Goal: Communication & Community: Answer question/provide support

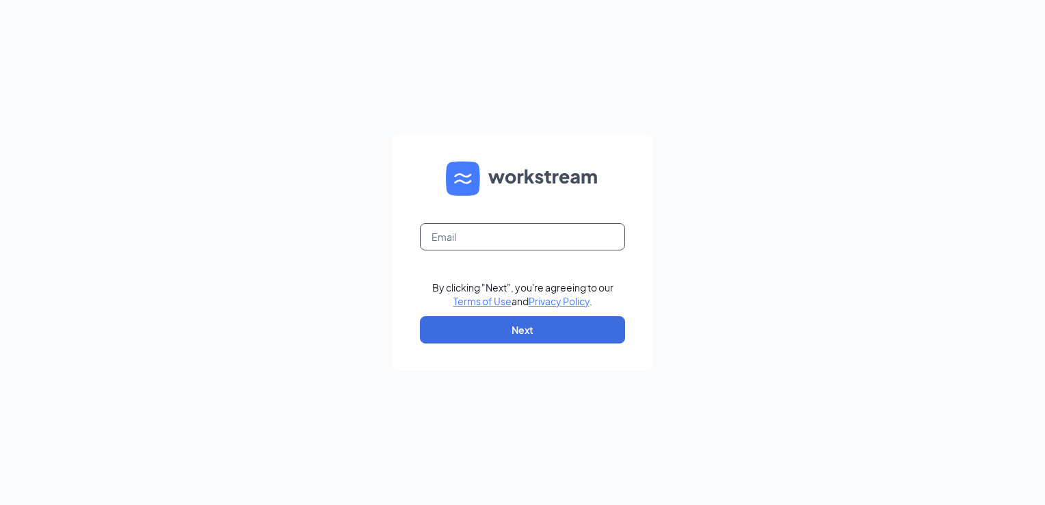
click at [482, 237] on input "text" at bounding box center [522, 236] width 205 height 27
type input "[PERSON_NAME][EMAIL_ADDRESS][PERSON_NAME][DOMAIN_NAME]"
click at [528, 337] on button "Next" at bounding box center [522, 329] width 205 height 27
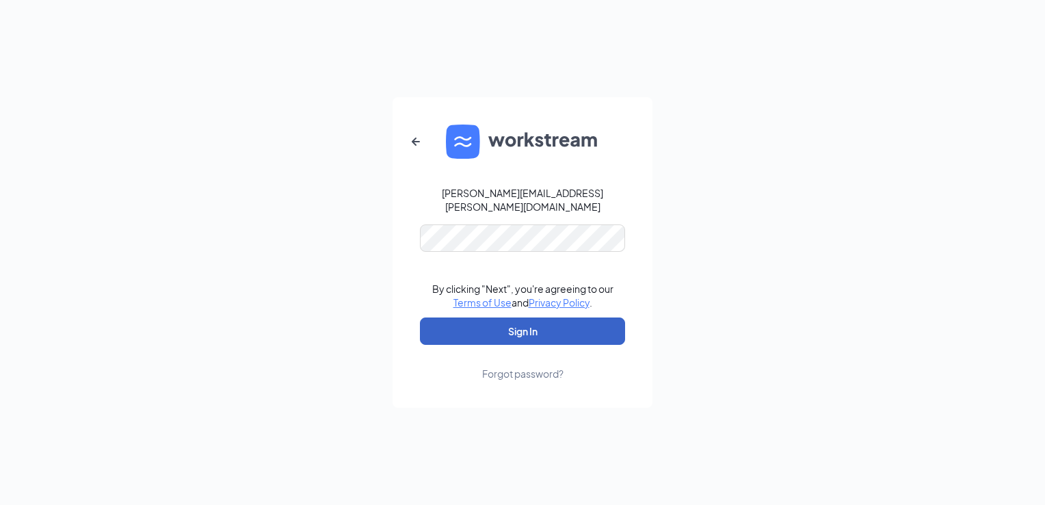
click at [525, 328] on button "Sign In" at bounding box center [522, 330] width 205 height 27
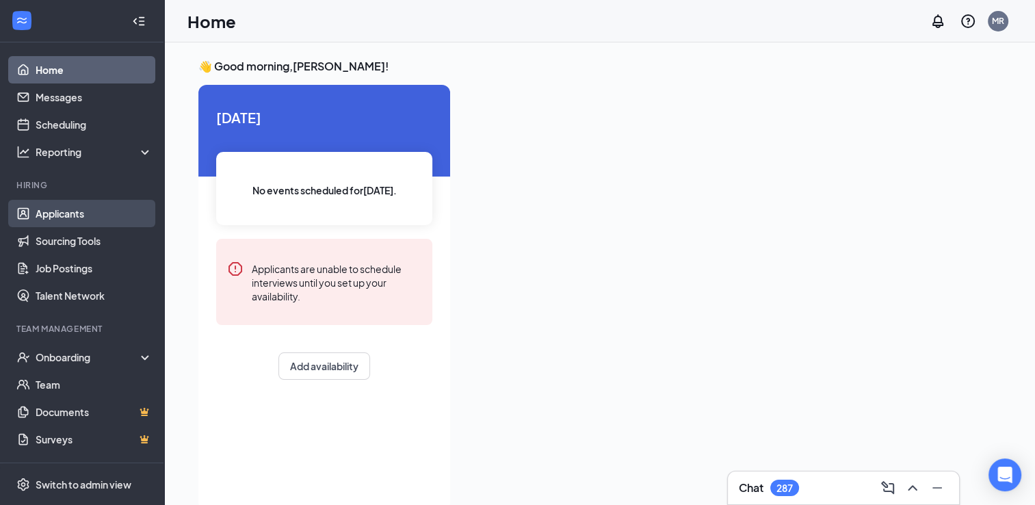
click at [71, 218] on link "Applicants" at bounding box center [94, 213] width 117 height 27
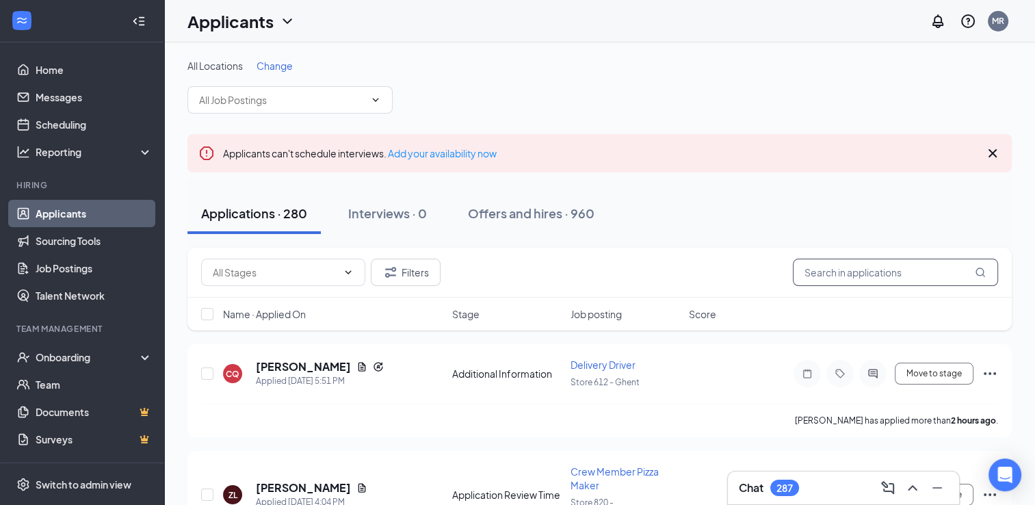
click at [833, 270] on input "text" at bounding box center [895, 272] width 205 height 27
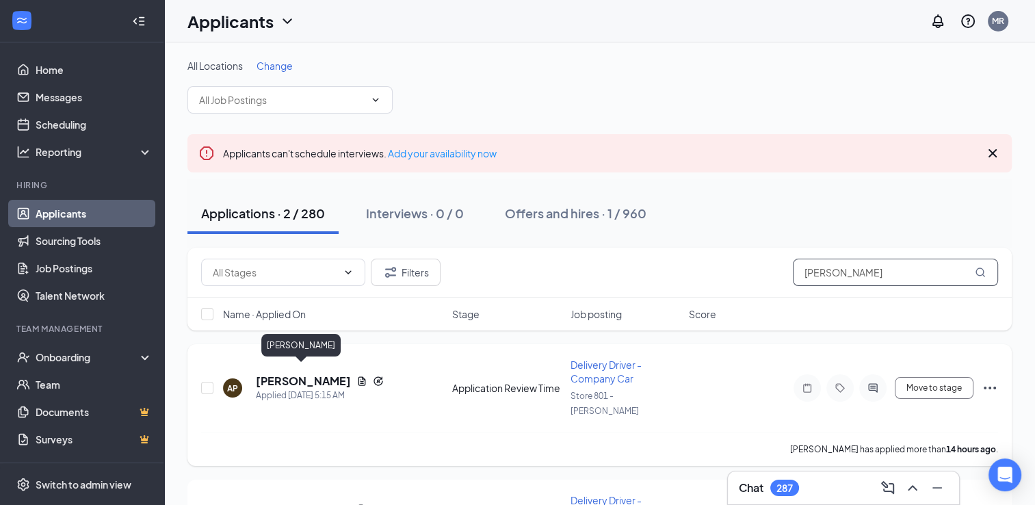
type input "[PERSON_NAME]"
click at [307, 374] on h5 "[PERSON_NAME]" at bounding box center [303, 381] width 95 height 15
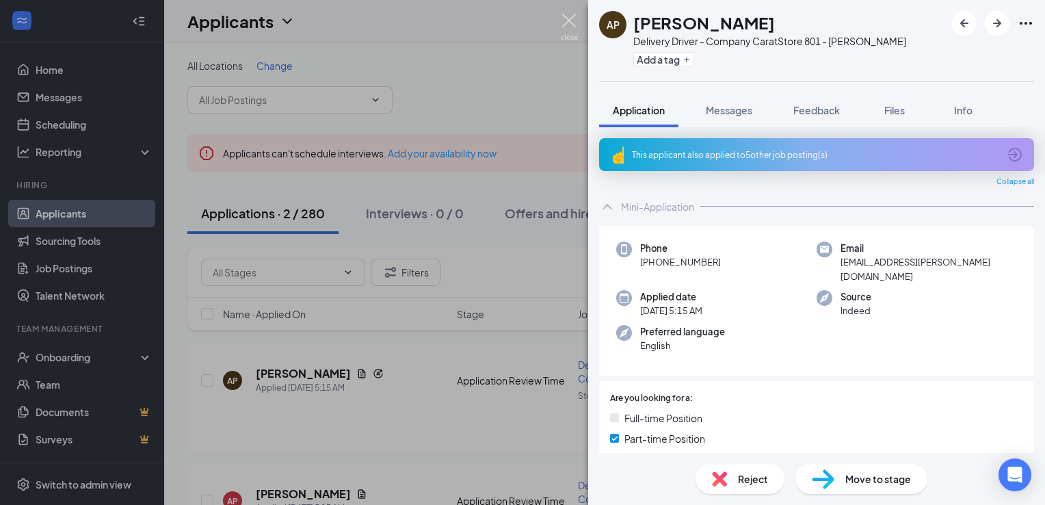
click at [568, 21] on img at bounding box center [569, 27] width 17 height 27
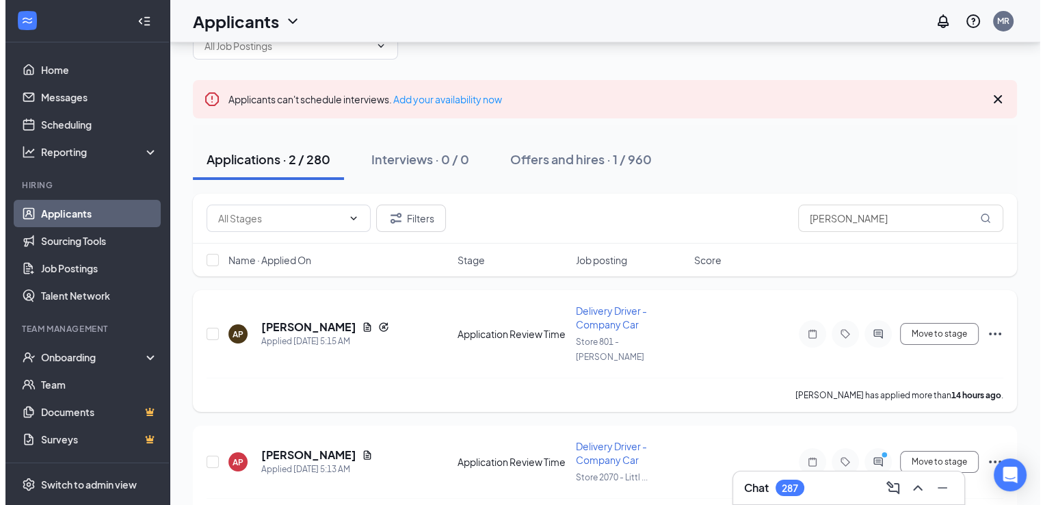
scroll to position [79, 0]
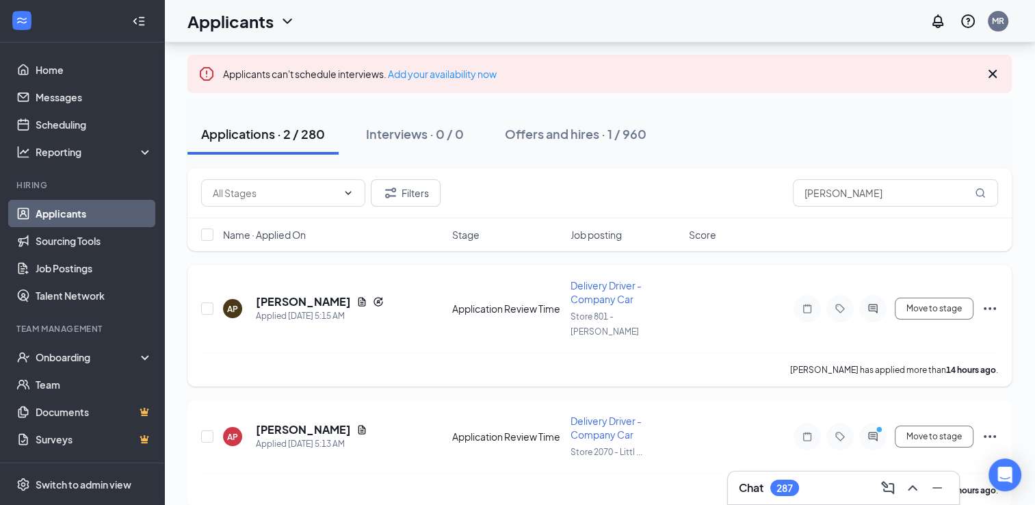
click at [871, 307] on div at bounding box center [872, 308] width 27 height 27
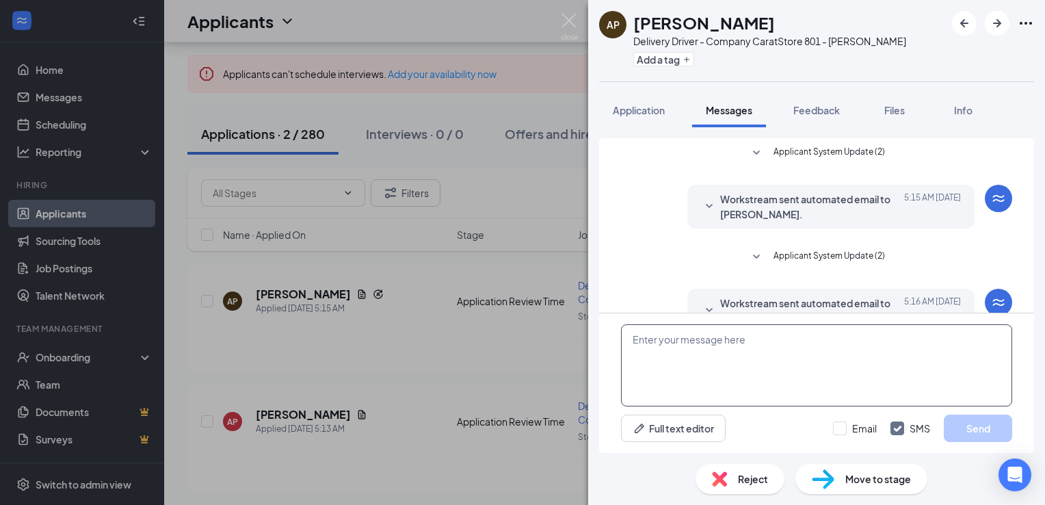
click at [802, 347] on textarea at bounding box center [816, 365] width 391 height 82
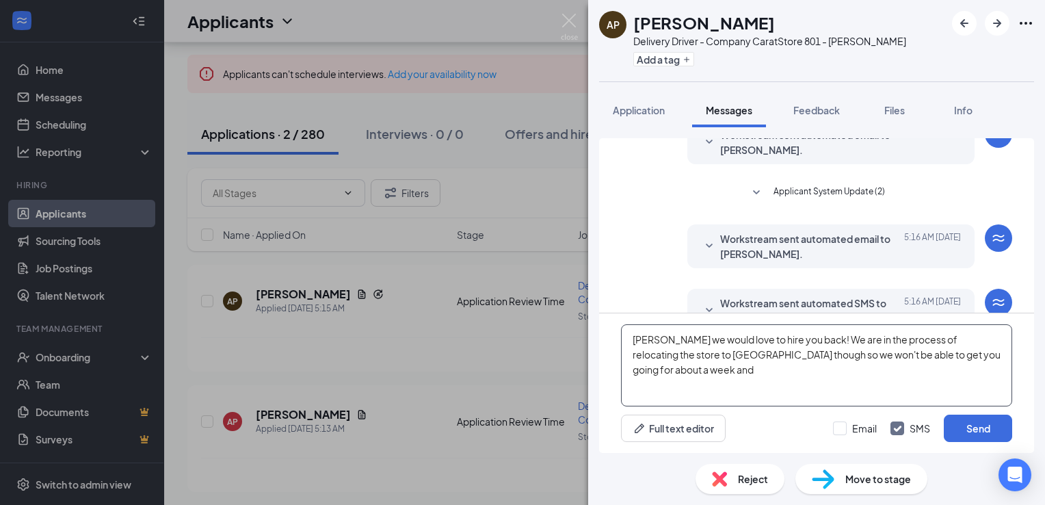
scroll to position [97, 0]
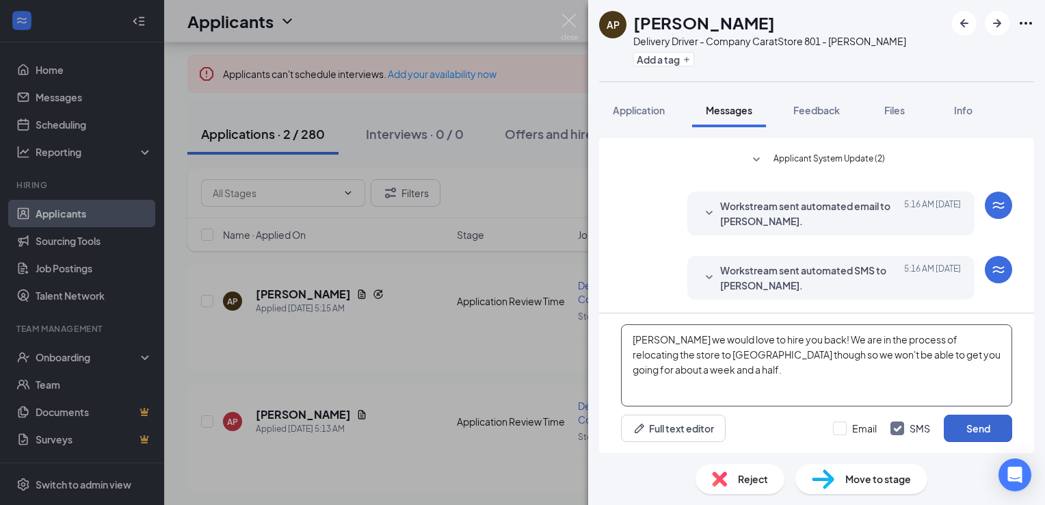
type textarea "[PERSON_NAME] we would love to hire you back! We are in the process of relocati…"
click at [966, 428] on button "Send" at bounding box center [978, 428] width 68 height 27
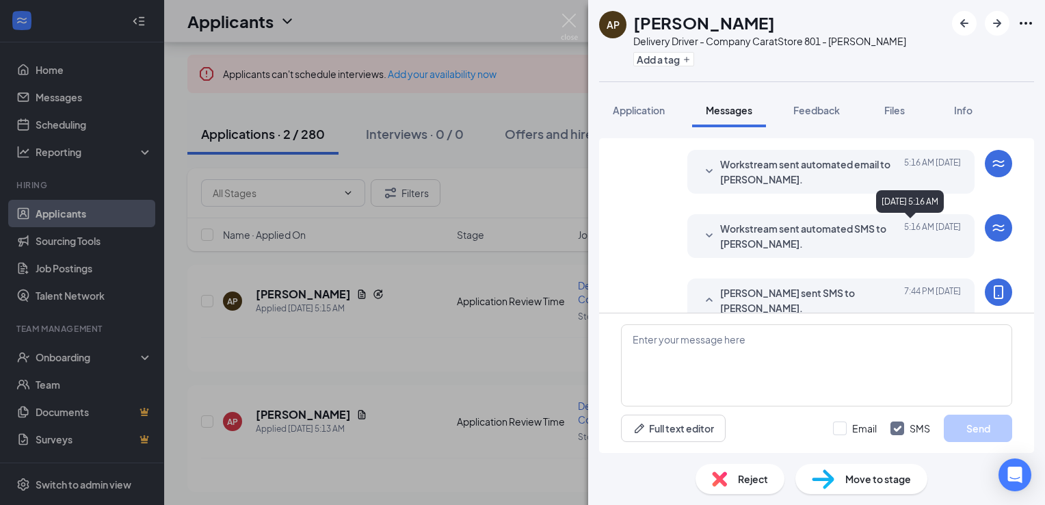
scroll to position [230, 0]
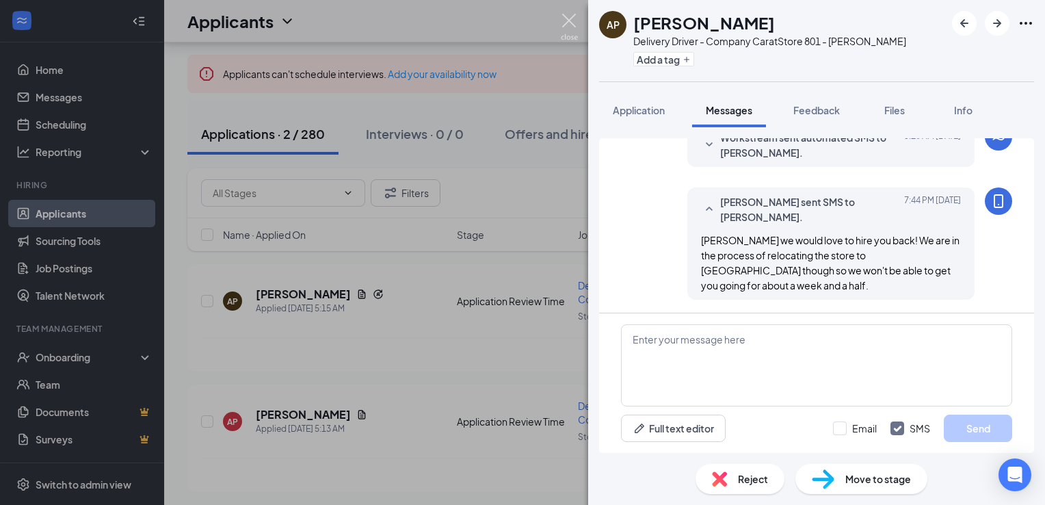
click at [569, 25] on img at bounding box center [569, 27] width 17 height 27
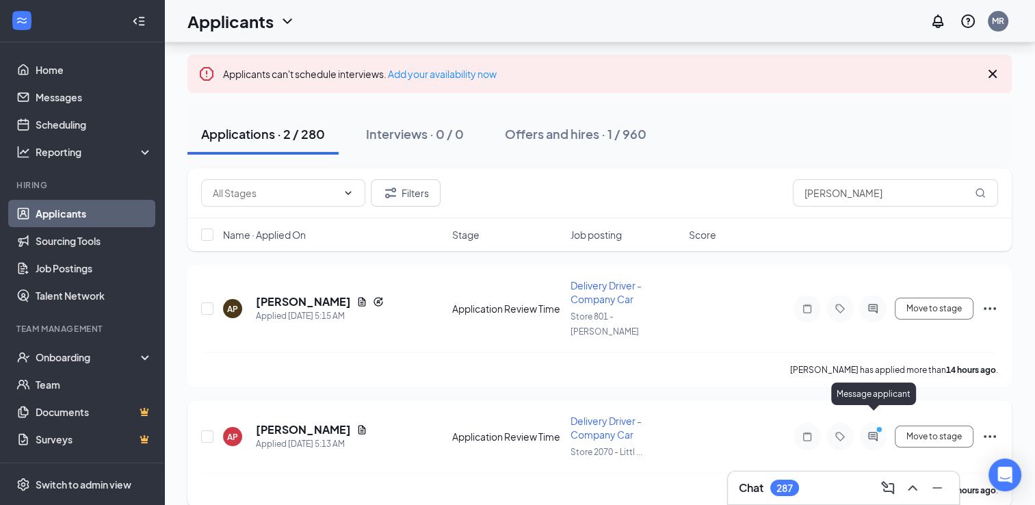
click at [874, 426] on icon "PrimaryDot" at bounding box center [881, 431] width 16 height 11
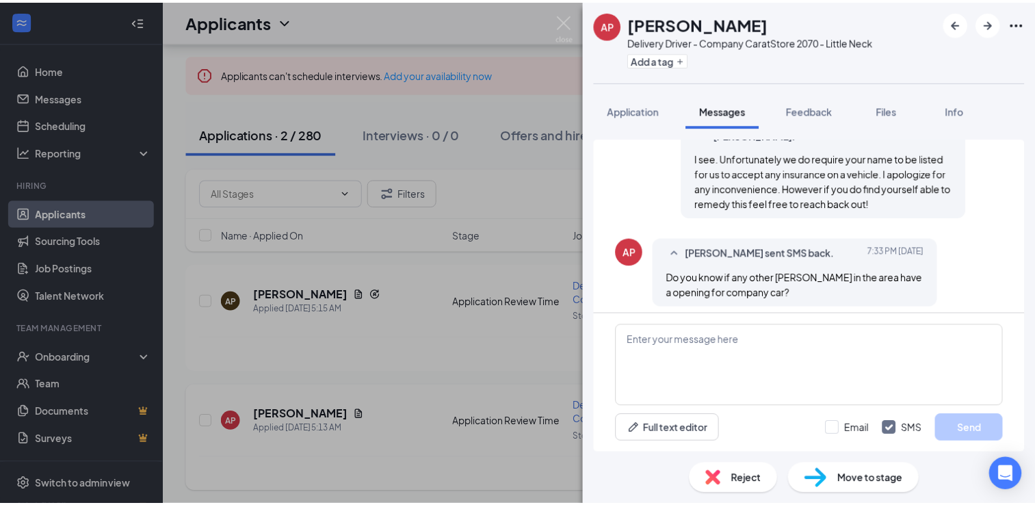
scroll to position [852, 0]
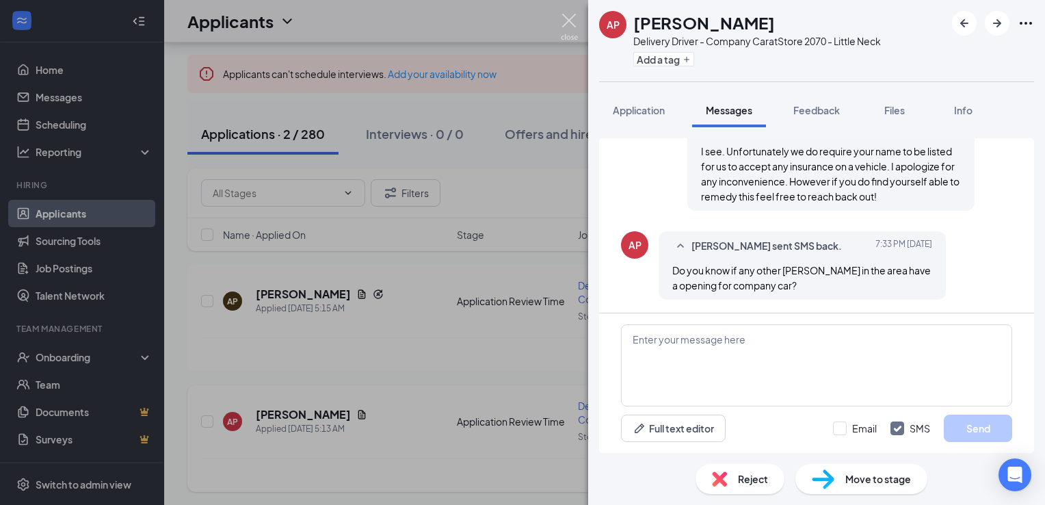
click at [566, 24] on img at bounding box center [569, 27] width 17 height 27
